Goal: Task Accomplishment & Management: Use online tool/utility

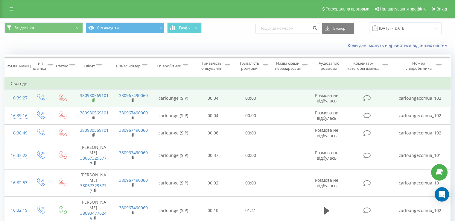
click at [93, 100] on rect at bounding box center [93, 100] width 2 height 3
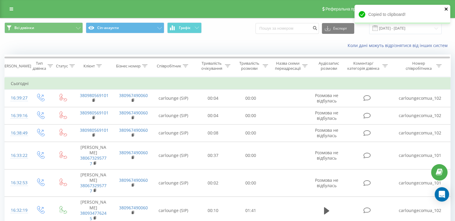
click at [444, 9] on icon "close" at bounding box center [446, 9] width 4 height 5
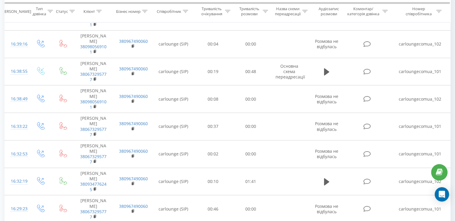
scroll to position [149, 0]
